Goal: Book appointment/travel/reservation

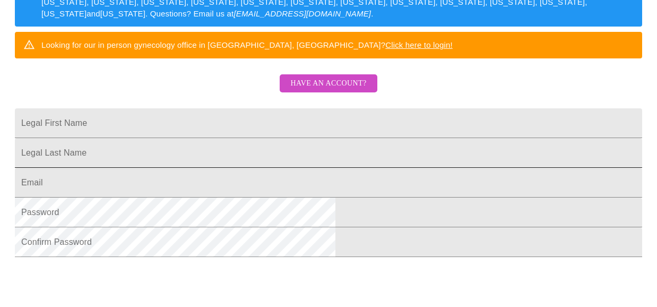
scroll to position [212, 0]
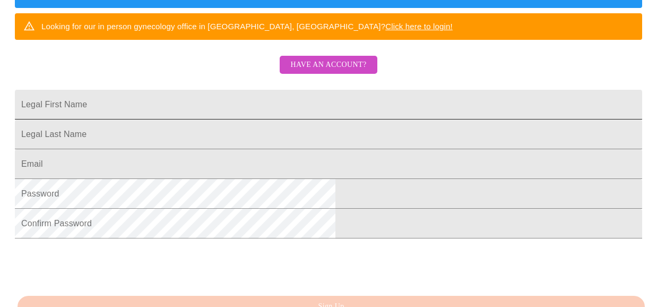
click at [248, 116] on input "Legal First Name" at bounding box center [328, 105] width 627 height 30
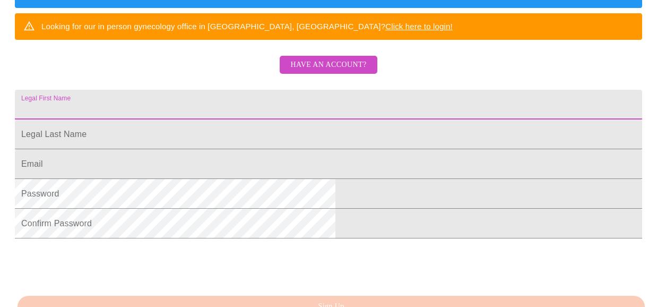
click at [238, 109] on input "Legal First Name" at bounding box center [328, 105] width 627 height 30
type input "Imnah"
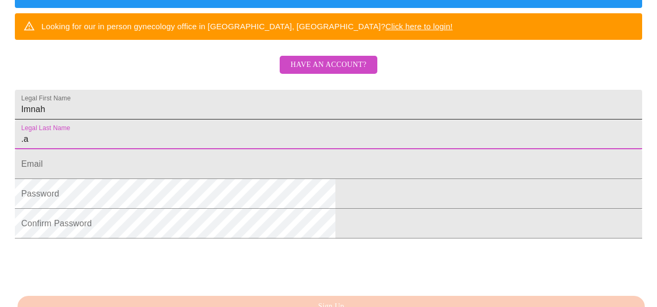
type input "."
type input "[PERSON_NAME]"
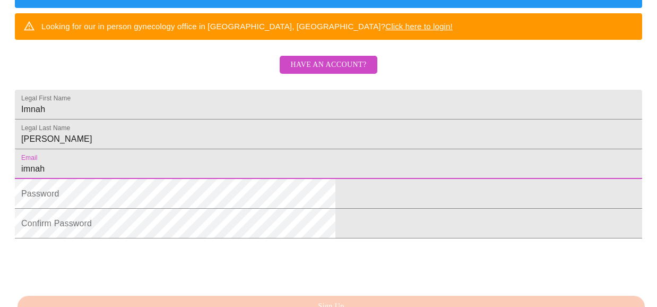
type input "[EMAIL_ADDRESS][PERSON_NAME][DOMAIN_NAME]"
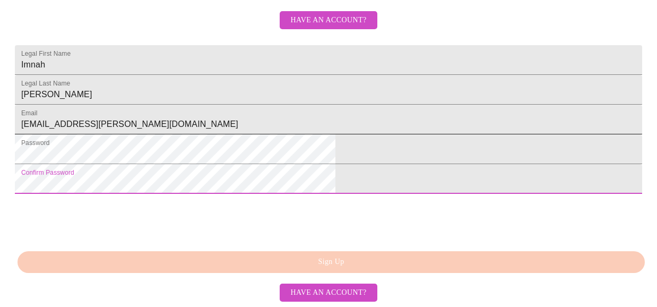
scroll to position [318, 0]
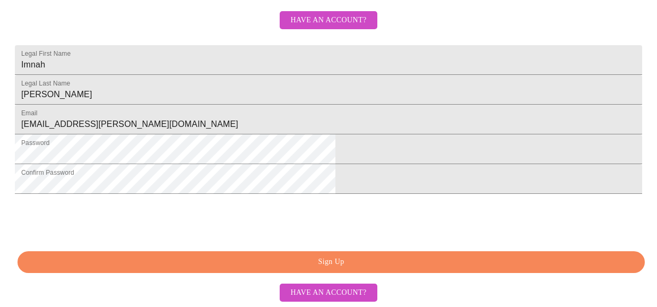
click at [378, 255] on span "Sign Up" at bounding box center [331, 261] width 602 height 13
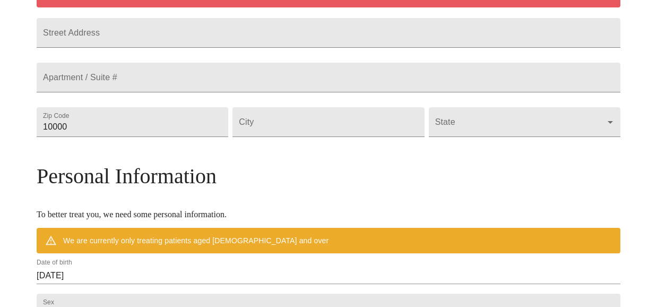
scroll to position [233, 0]
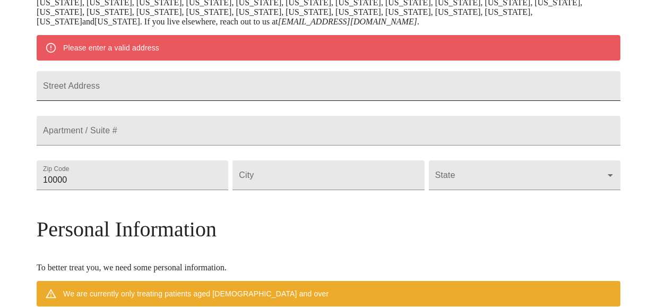
click at [245, 101] on input "Street Address" at bounding box center [328, 86] width 583 height 30
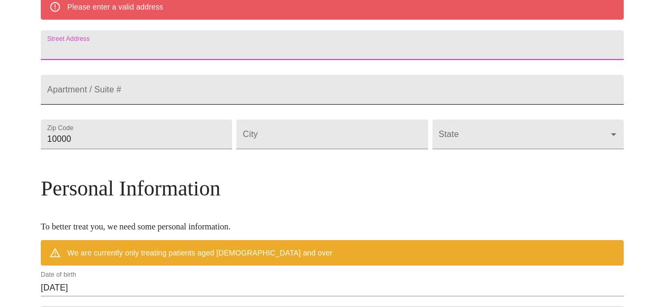
scroll to position [265, 0]
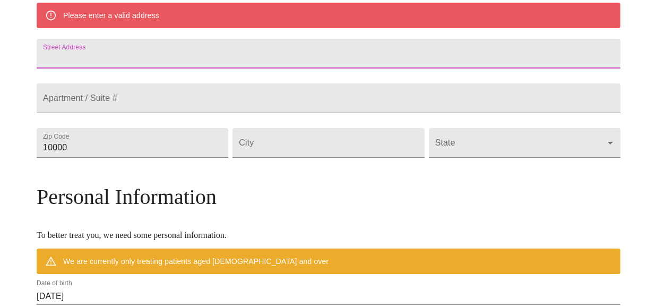
click at [137, 61] on input "Street Address" at bounding box center [328, 54] width 583 height 30
type input "1404 Apollo Cir"
type input "78664"
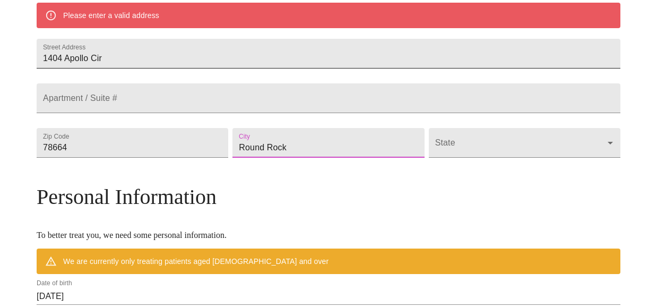
type input "Round Rock"
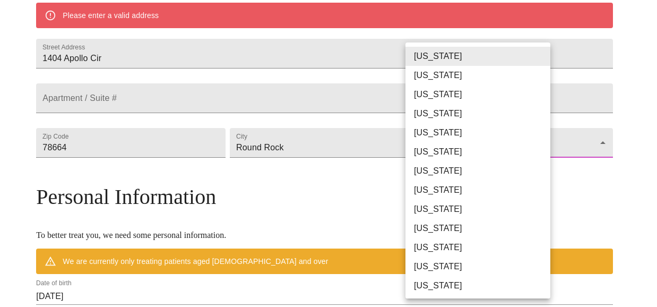
click at [524, 174] on body "MyMenopauseRx Welcome to MyMenopauseRx Since it's your first time here, you'll …" at bounding box center [328, 157] width 648 height 836
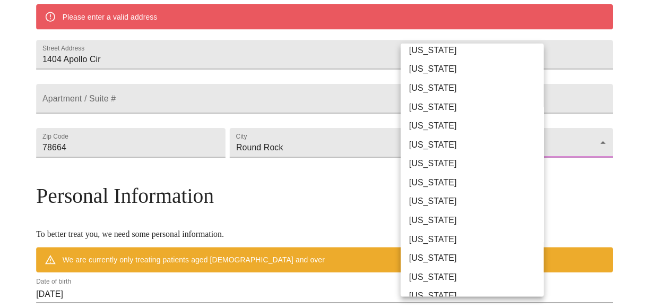
scroll to position [636, 0]
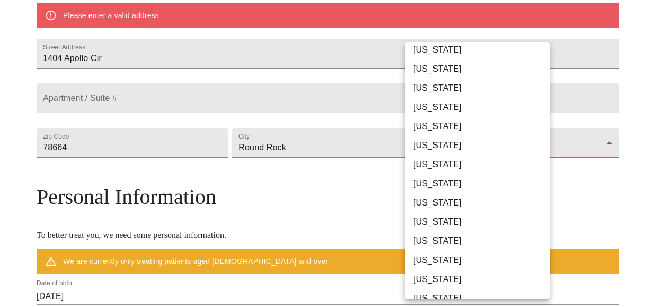
click at [439, 222] on li "[US_STATE]" at bounding box center [481, 221] width 153 height 19
type input "[US_STATE]"
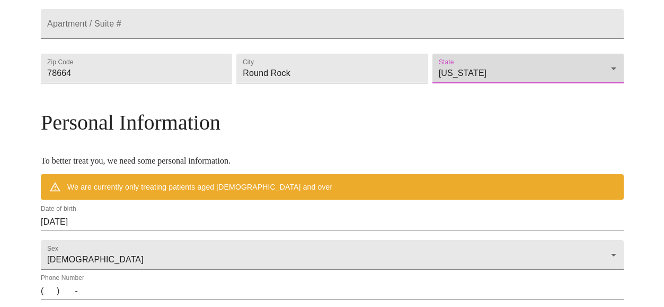
scroll to position [371, 0]
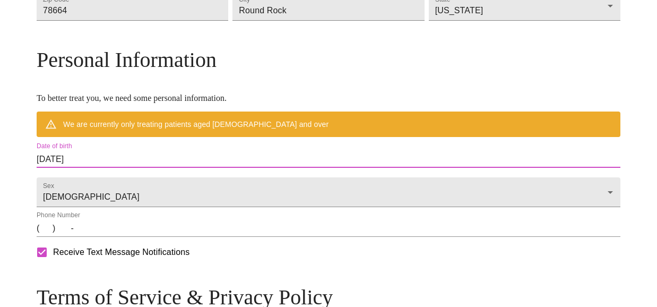
drag, startPoint x: 169, startPoint y: 185, endPoint x: -42, endPoint y: 164, distance: 211.5
click at [0, 164] on html "MyMenopauseRx Welcome to MyMenopauseRx Since it's your first time here, you'll …" at bounding box center [328, 36] width 657 height 814
click at [136, 168] on input "[DATE]" at bounding box center [328, 159] width 583 height 17
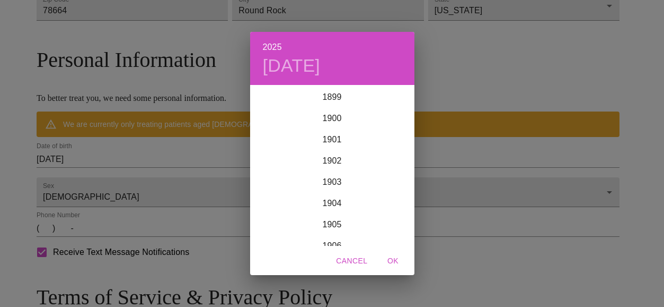
scroll to position [2609, 0]
click at [152, 191] on div "2025 [DATE] 1900 1901 1902 1903 1904 1905 1906 1907 1908 1909 1910 1911 1912 19…" at bounding box center [332, 153] width 664 height 307
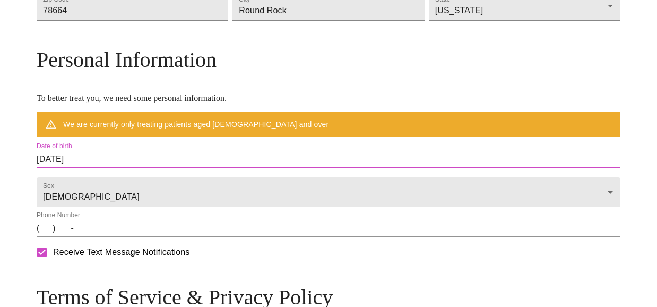
drag, startPoint x: 155, startPoint y: 188, endPoint x: 129, endPoint y: 181, distance: 26.5
click at [129, 168] on input "[DATE]" at bounding box center [328, 159] width 583 height 17
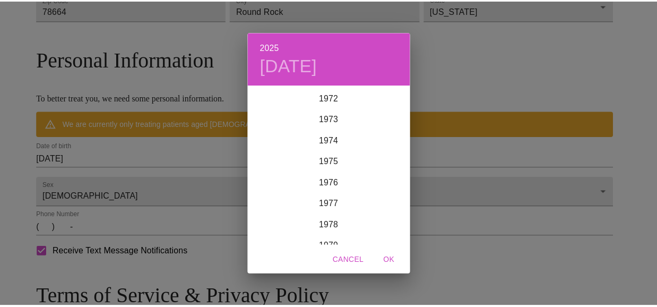
scroll to position [1548, 0]
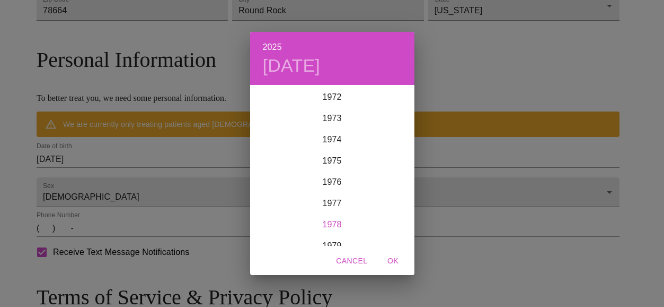
click at [325, 222] on div "1978" at bounding box center [332, 224] width 164 height 21
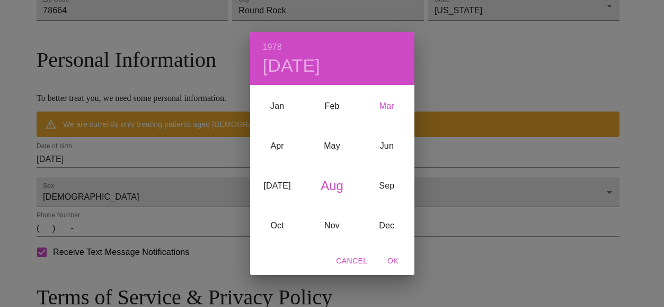
click at [388, 104] on div "Mar" at bounding box center [387, 106] width 55 height 40
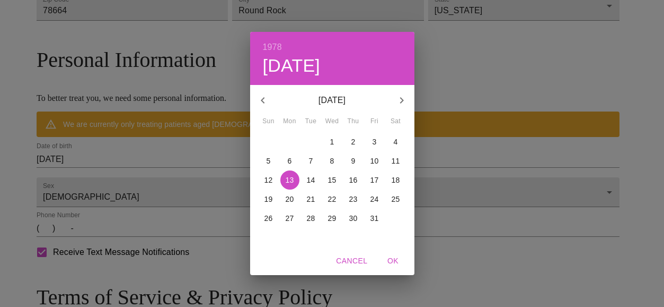
click at [362, 181] on span "16" at bounding box center [353, 179] width 19 height 11
click at [401, 258] on span "OK" at bounding box center [393, 260] width 25 height 13
type input "[DATE]"
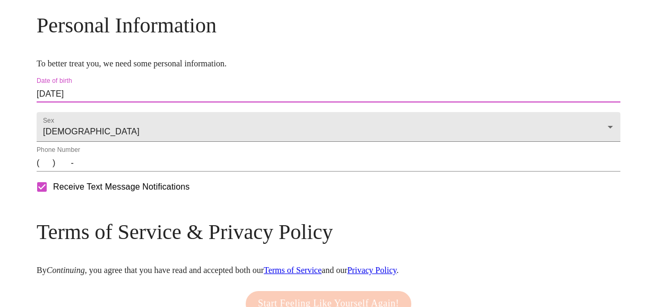
scroll to position [424, 0]
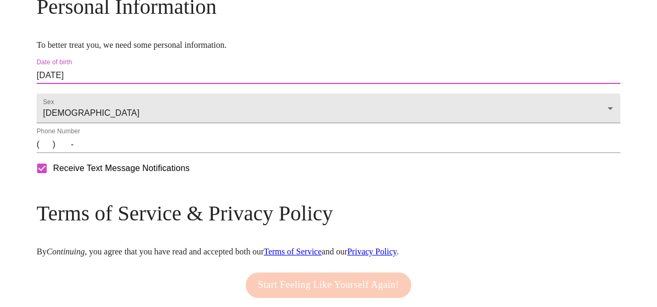
drag, startPoint x: 113, startPoint y: 181, endPoint x: 129, endPoint y: 183, distance: 16.6
click at [113, 153] on input "(   )    -" at bounding box center [328, 144] width 583 height 17
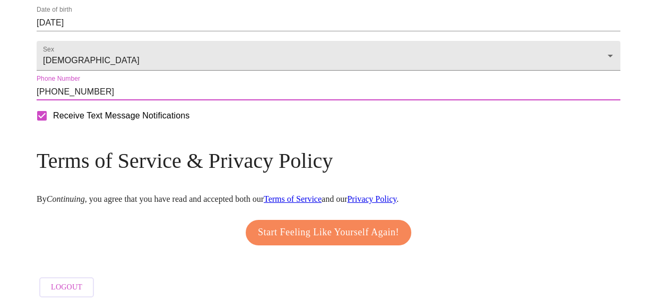
type input "[PHONE_NUMBER]"
click at [317, 234] on button "Start Feeling Like Yourself Again!" at bounding box center [328, 232] width 165 height 25
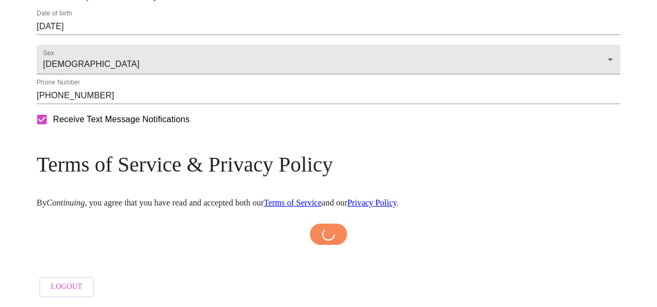
scroll to position [506, 0]
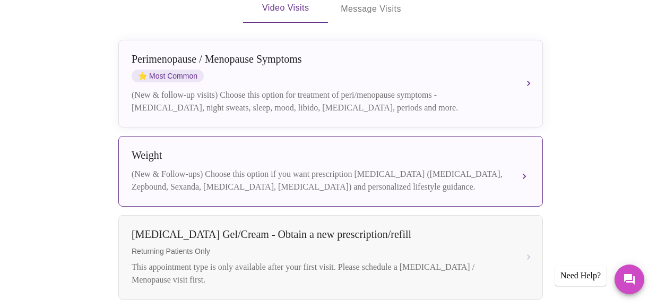
scroll to position [256, 0]
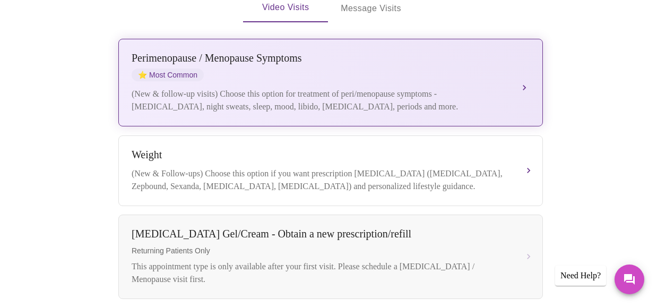
click at [512, 67] on div "[MEDICAL_DATA] / Menopause Symptoms ⭐ Most Common (New & follow-up visits) Choo…" at bounding box center [331, 82] width 398 height 61
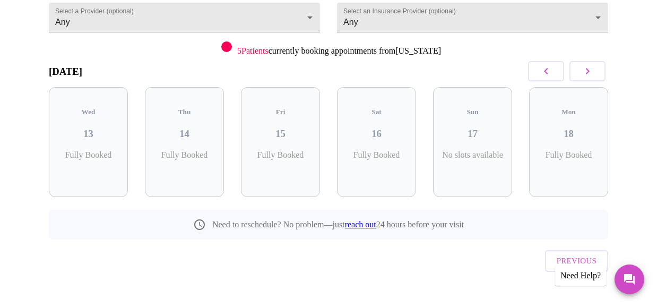
click at [378, 139] on div "Sat 16 Fully Booked" at bounding box center [376, 142] width 79 height 110
click at [467, 137] on div "Sun 17 No slots available" at bounding box center [472, 142] width 79 height 110
click at [581, 71] on button "button" at bounding box center [587, 71] width 36 height 20
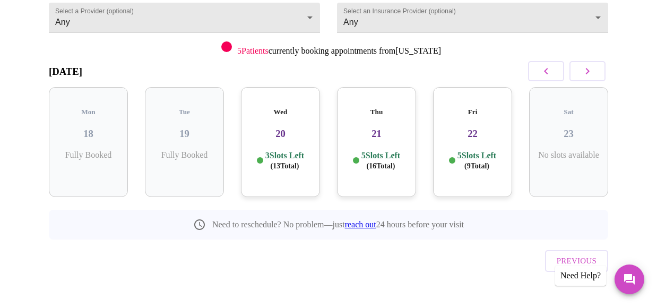
click at [284, 128] on h3 "20" at bounding box center [280, 134] width 62 height 12
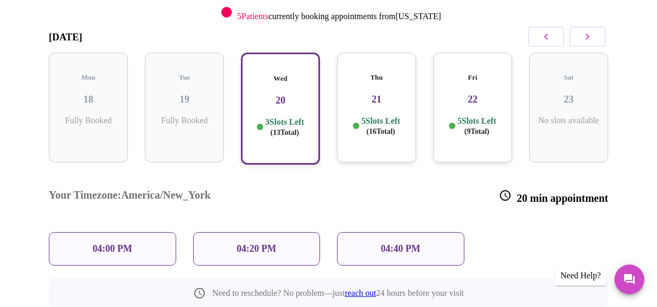
scroll to position [178, 0]
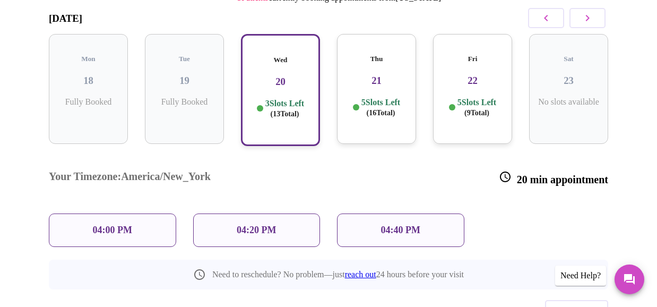
click at [386, 224] on p "04:40 PM" at bounding box center [400, 229] width 39 height 11
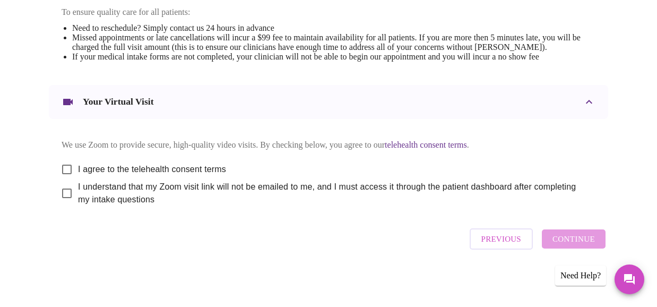
scroll to position [477, 0]
click at [128, 176] on span "I agree to the telehealth consent terms" at bounding box center [152, 169] width 148 height 13
click at [78, 179] on input "I agree to the telehealth consent terms" at bounding box center [67, 169] width 22 height 22
checkbox input "true"
click at [127, 203] on span "I understand that my Zoom visit link will not be emailed to me, and I must acce…" at bounding box center [332, 192] width 509 height 25
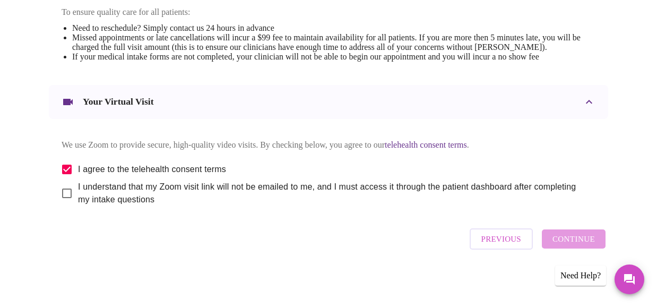
click at [78, 203] on input "I understand that my Zoom visit link will not be emailed to me, and I must acce…" at bounding box center [67, 193] width 22 height 22
checkbox input "true"
click at [580, 238] on span "Continue" at bounding box center [573, 239] width 42 height 14
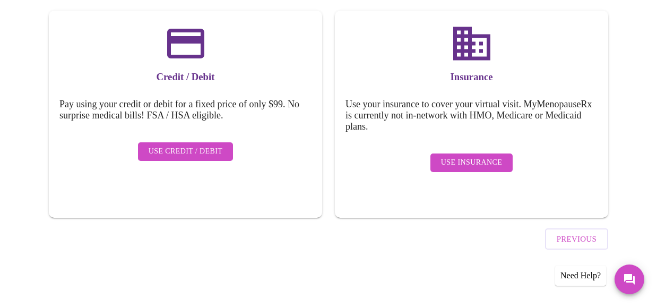
scroll to position [160, 0]
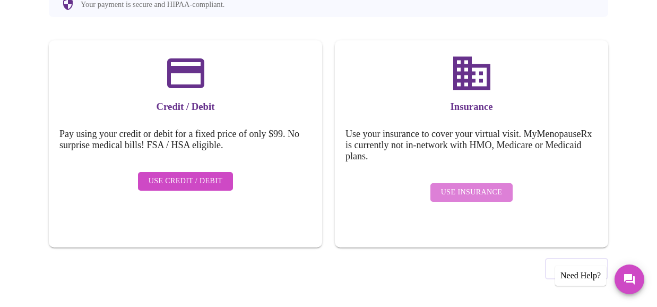
click at [495, 186] on span "Use Insurance" at bounding box center [471, 192] width 61 height 13
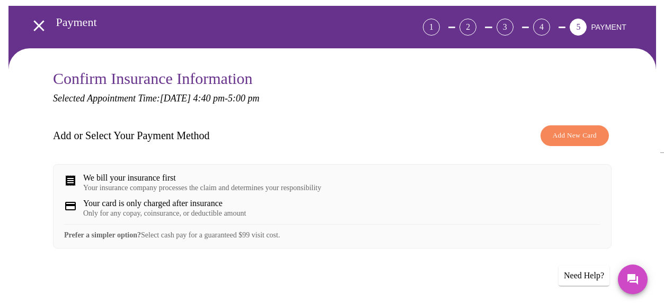
scroll to position [159, 0]
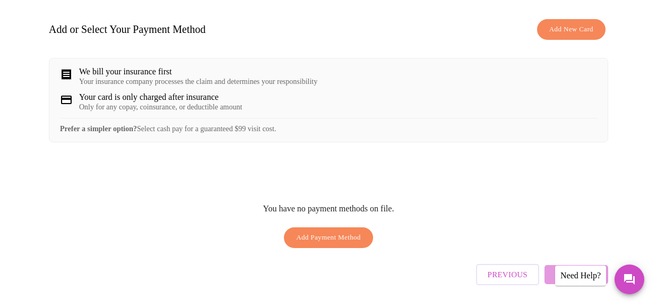
click at [554, 21] on button "Add New Card" at bounding box center [571, 29] width 68 height 21
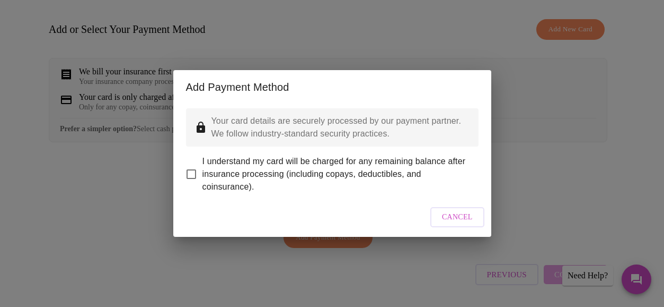
click at [200, 164] on input "I understand my card will be charged for any remaining balance after insurance …" at bounding box center [191, 174] width 22 height 22
checkbox input "true"
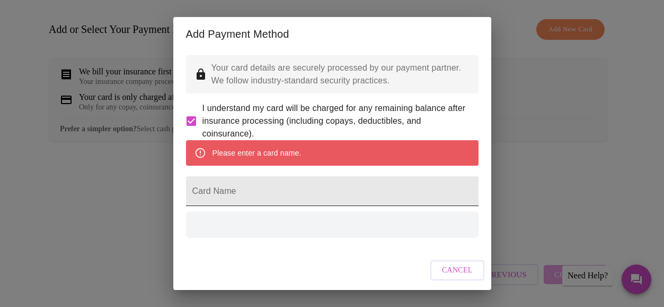
click at [260, 206] on input "Card Name" at bounding box center [332, 191] width 293 height 30
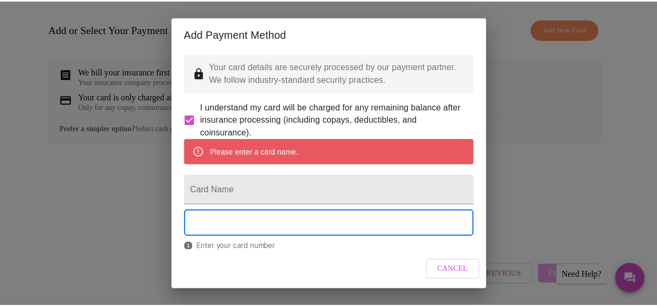
scroll to position [0, 0]
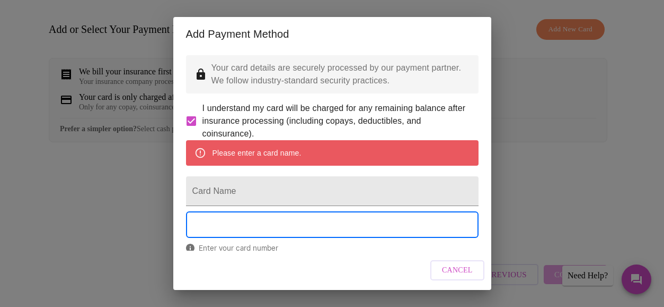
click at [456, 263] on button "Cancel" at bounding box center [458, 270] width 54 height 21
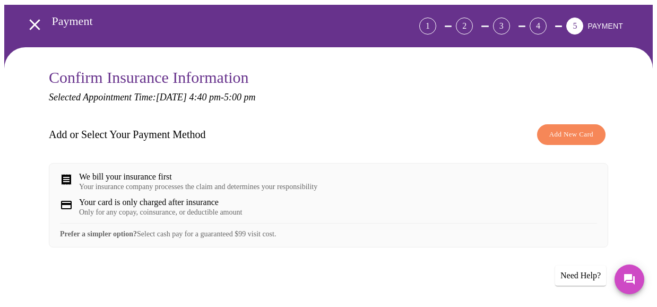
scroll to position [53, 0]
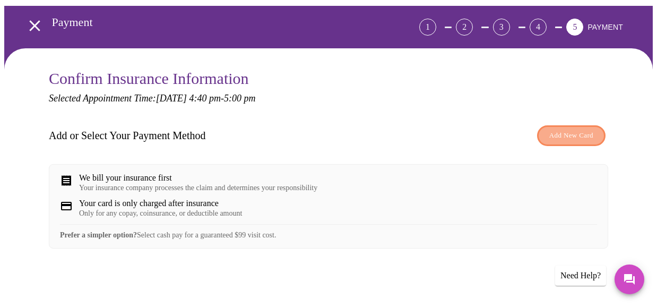
click at [565, 129] on span "Add New Card" at bounding box center [571, 135] width 44 height 12
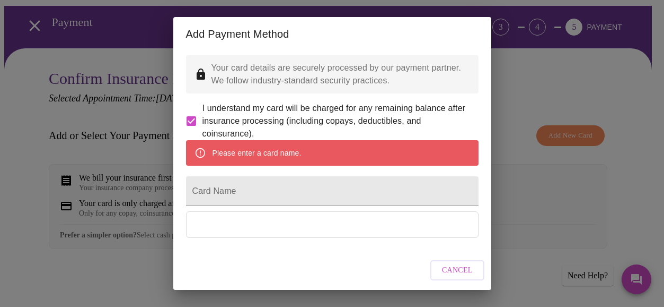
click at [482, 29] on div "Add Payment Method" at bounding box center [332, 34] width 318 height 34
click at [443, 269] on button "Cancel" at bounding box center [458, 270] width 54 height 21
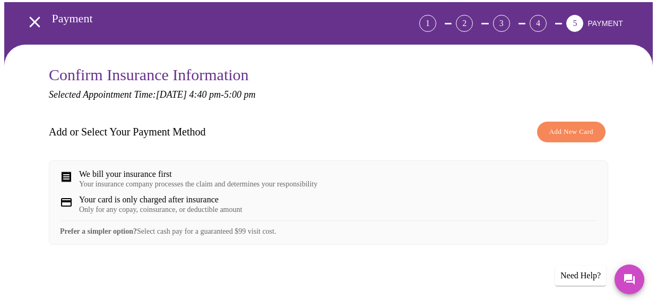
scroll to position [39, 0]
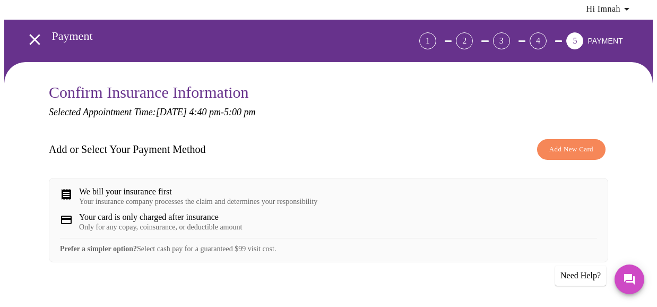
click at [28, 34] on icon "open drawer" at bounding box center [34, 39] width 19 height 19
